Goal: Register for event/course

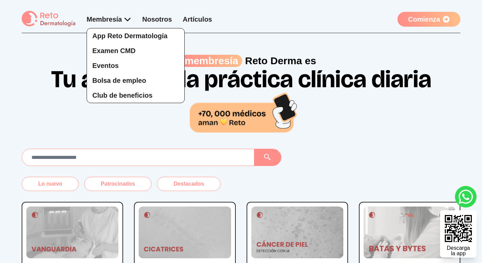
click at [119, 19] on div "App Reto Dermatología Examen CMD Eventos Bolsa de empleo Club de beneficios" at bounding box center [109, 59] width 45 height 89
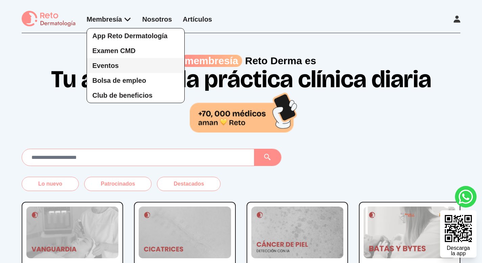
click at [112, 69] on span "Eventos" at bounding box center [105, 65] width 26 height 7
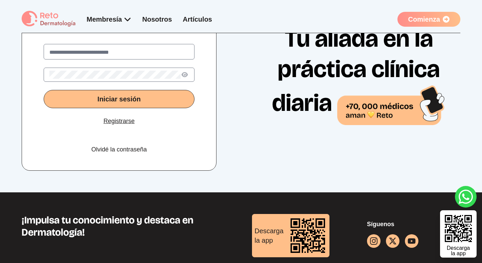
scroll to position [55, 0]
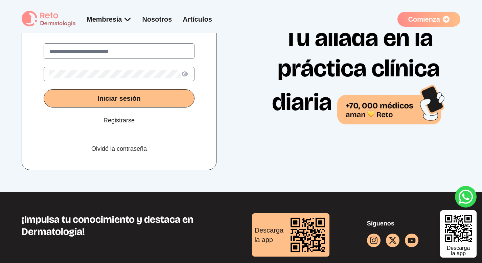
click at [142, 48] on input "text" at bounding box center [118, 52] width 139 height 8
type input "**********"
click at [44, 89] on button "Iniciar sesión" at bounding box center [119, 98] width 151 height 18
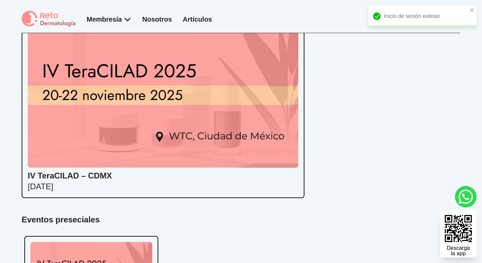
scroll to position [22, 0]
